Goal: Find specific page/section: Find specific page/section

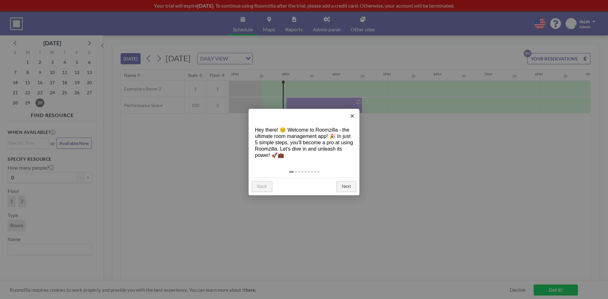
scroll to position [0, 710]
click at [356, 115] on link "×" at bounding box center [352, 116] width 14 height 14
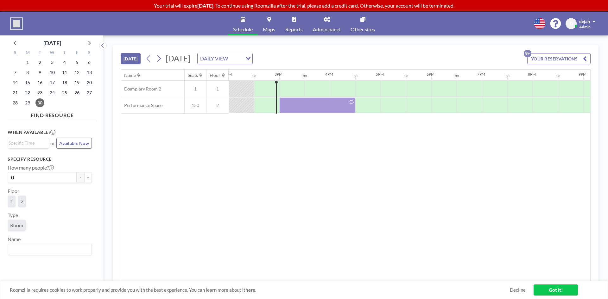
click at [266, 23] on link "Maps" at bounding box center [269, 24] width 22 height 24
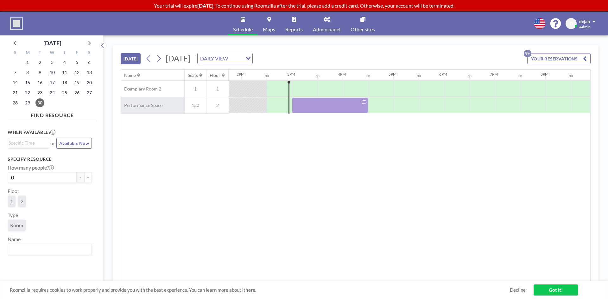
scroll to position [0, 710]
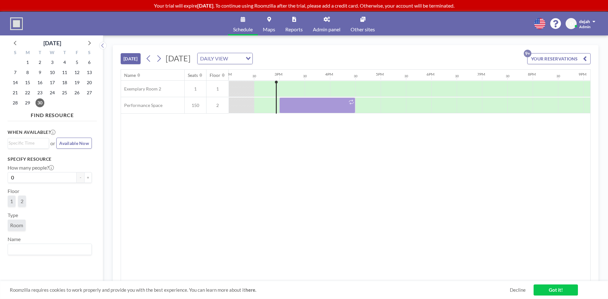
click at [288, 51] on div "TODAY Tuesday, September 30, 2025 DAILY VIEW Loading... YOUR RESERVATIONS 9+" at bounding box center [356, 57] width 470 height 24
click at [245, 58] on div "DAILY VIEW" at bounding box center [222, 58] width 48 height 10
drag, startPoint x: 226, startPoint y: 150, endPoint x: 226, endPoint y: 144, distance: 6.0
click at [226, 148] on div "Name Seats Floor 12AM 30 1AM 30 2AM 30 3AM 30 4AM 30 5AM 30 6AM 30 7AM 30 8AM 3…" at bounding box center [356, 176] width 470 height 212
click at [243, 56] on div "DAILY VIEW" at bounding box center [220, 58] width 45 height 10
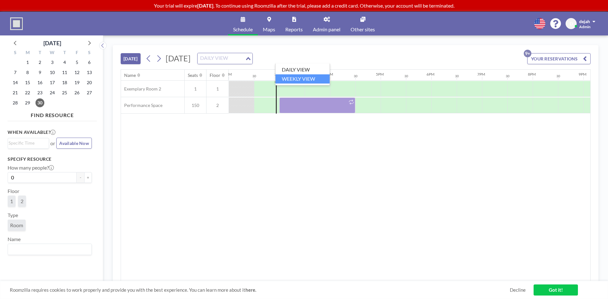
click at [299, 75] on li "WEEKLY VIEW" at bounding box center [303, 78] width 54 height 9
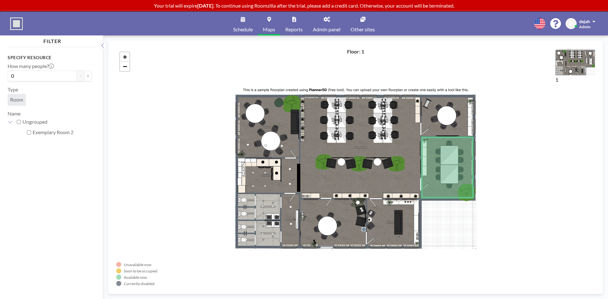
click at [237, 30] on span "Schedule" at bounding box center [243, 29] width 20 height 5
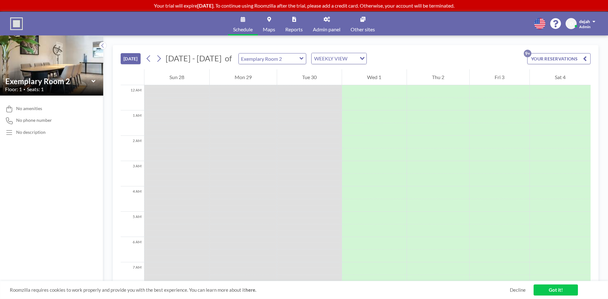
drag, startPoint x: 46, startPoint y: 89, endPoint x: 92, endPoint y: 79, distance: 46.6
click at [47, 89] on div "Floor: 1 • Seats: 1" at bounding box center [51, 89] width 93 height 6
click at [265, 56] on input "text" at bounding box center [269, 59] width 61 height 10
type input "Performance Space"
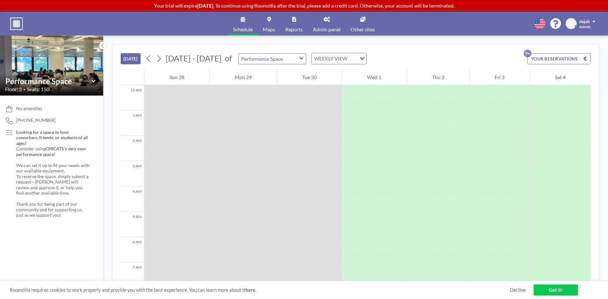
click at [559, 57] on button "YOUR RESERVATIONS 9+" at bounding box center [559, 58] width 63 height 11
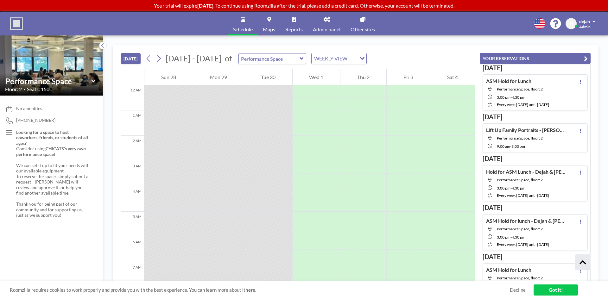
scroll to position [690, 0]
